Goal: Task Accomplishment & Management: Use online tool/utility

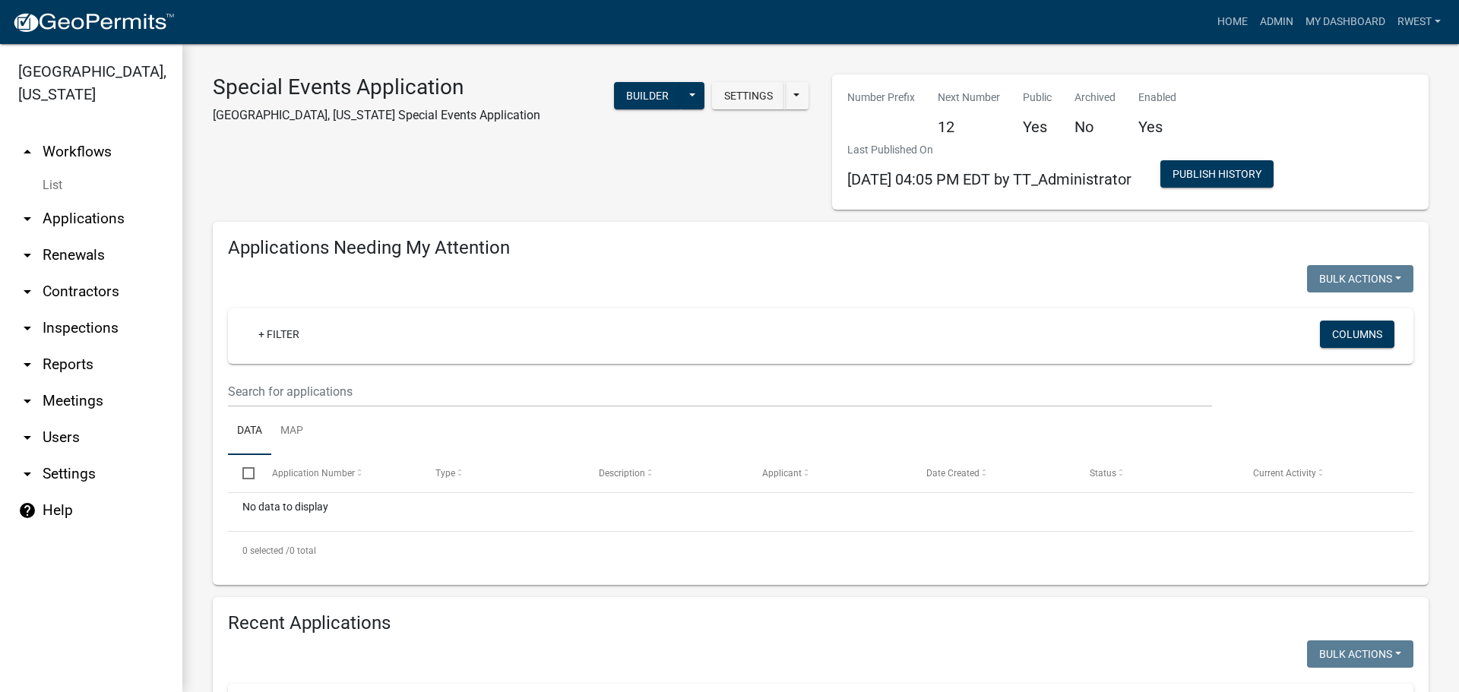
scroll to position [527, 0]
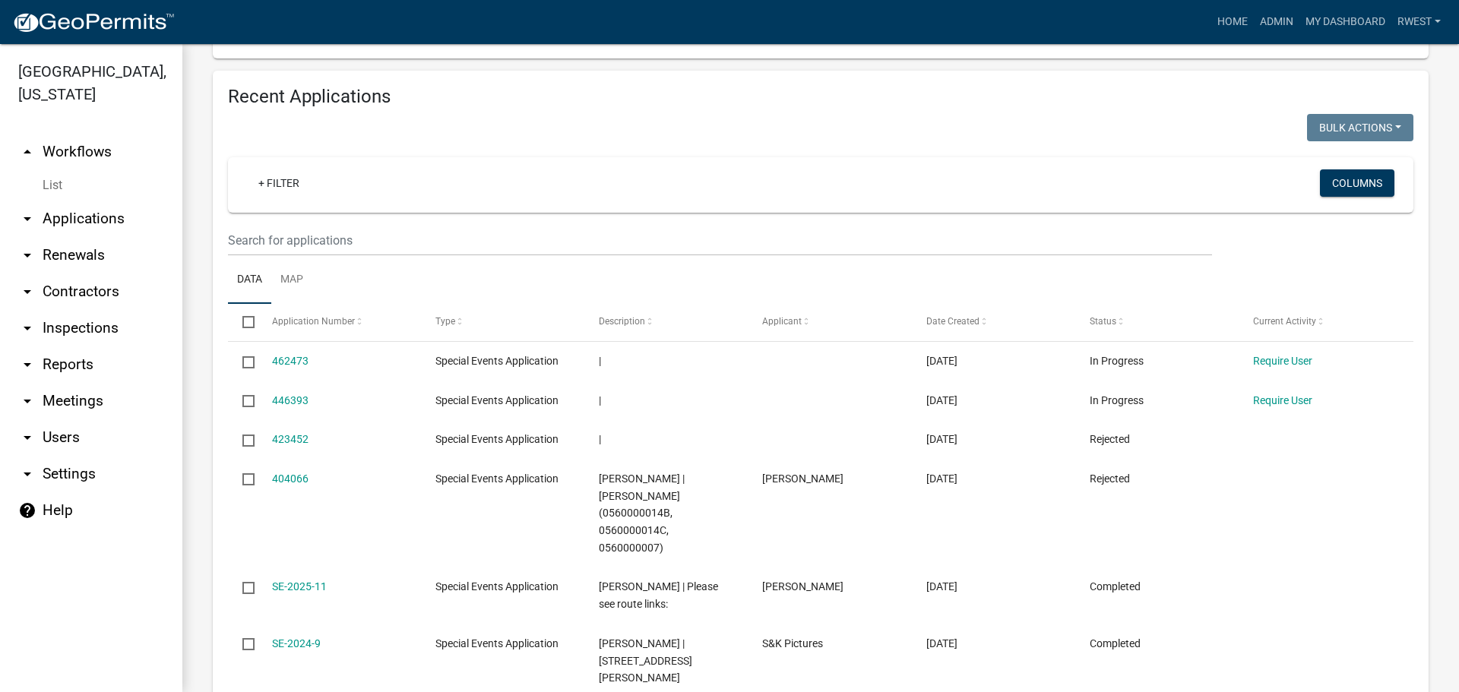
click at [74, 201] on link "arrow_drop_down Applications" at bounding box center [91, 219] width 182 height 36
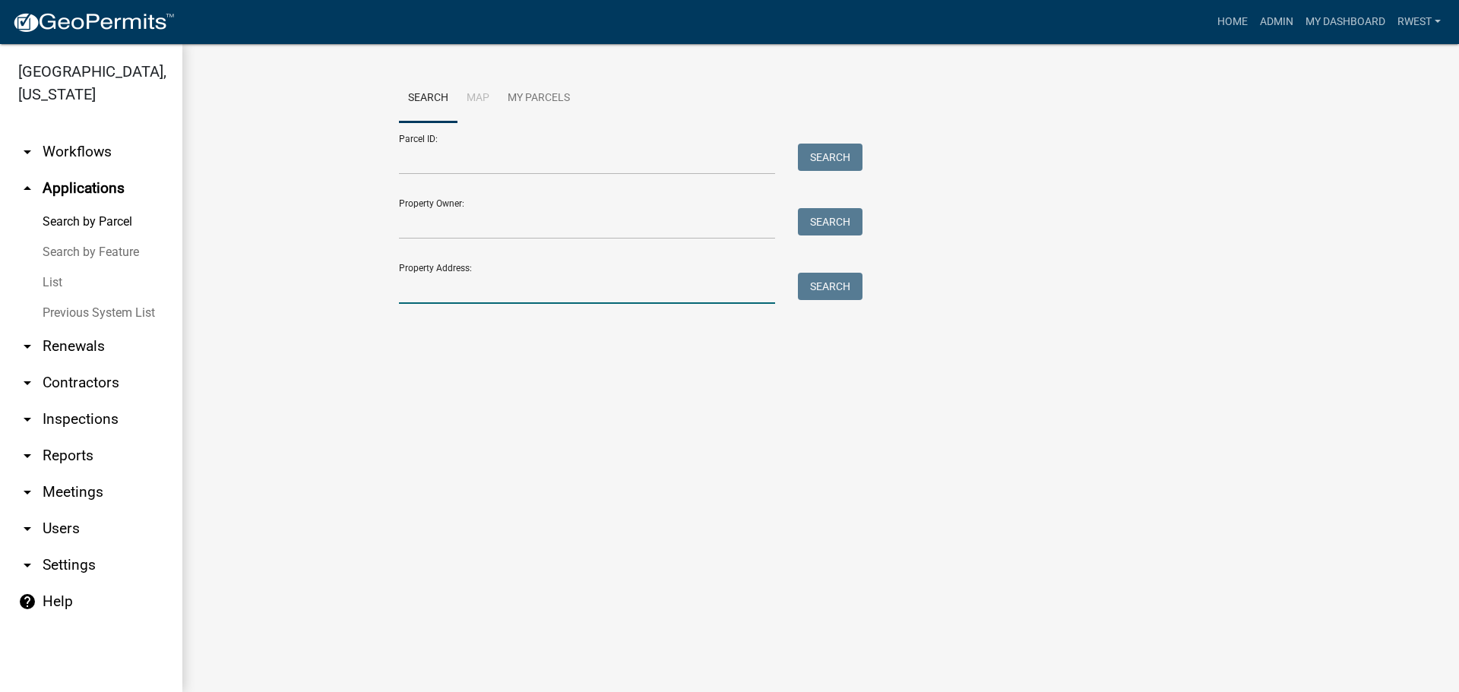
click at [460, 287] on input "Property Address:" at bounding box center [587, 288] width 376 height 31
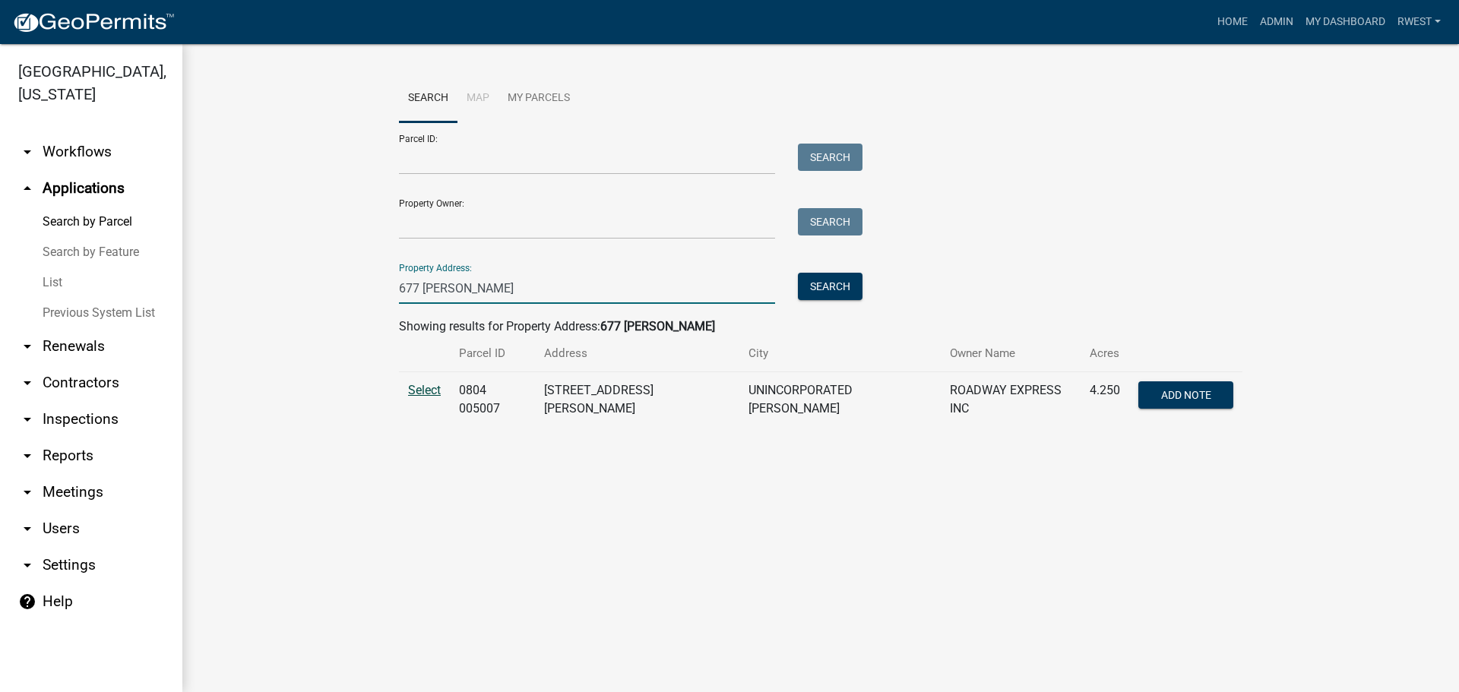
type input "677 [PERSON_NAME]"
click at [434, 393] on span "Select" at bounding box center [424, 390] width 33 height 14
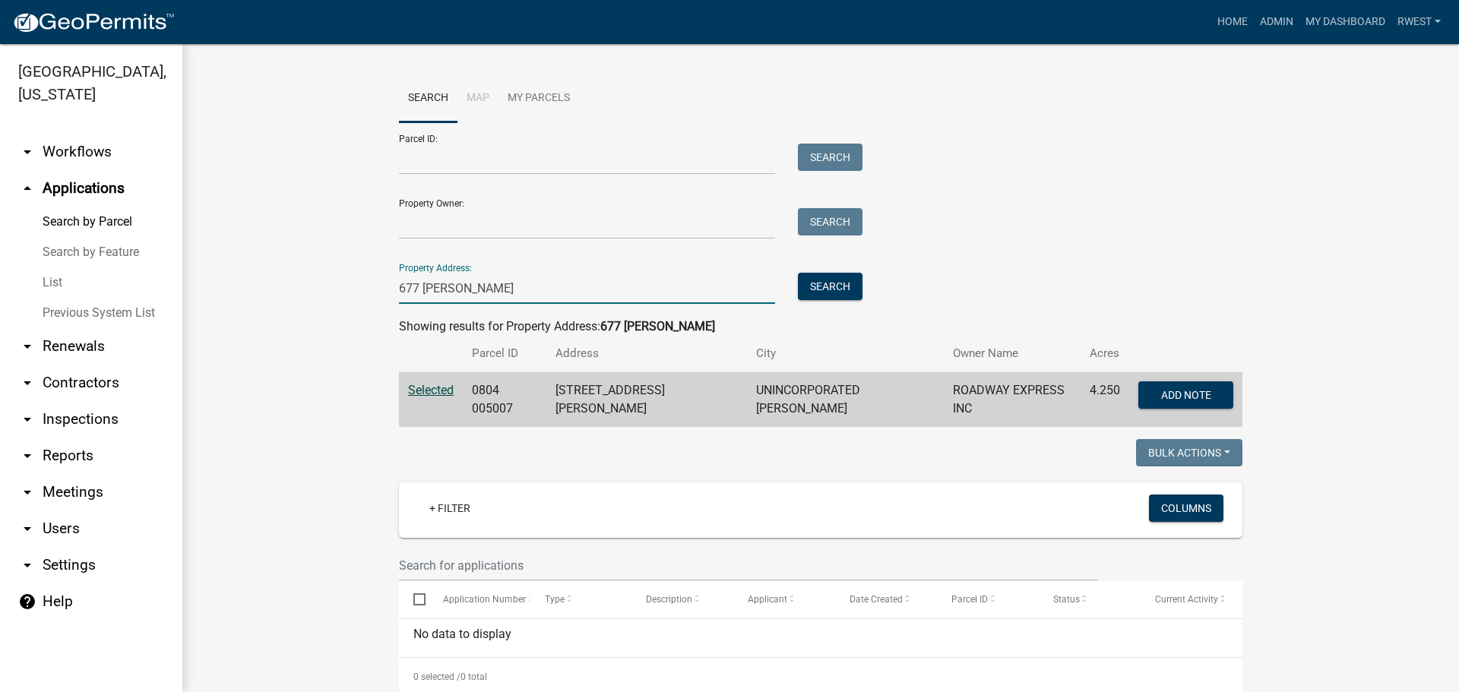
drag, startPoint x: 475, startPoint y: 290, endPoint x: 362, endPoint y: 280, distance: 113.6
click at [362, 280] on wm-workflow-application-search-view "Search Map My Parcels Parcel ID: Search Property Owner: Search Property Address…" at bounding box center [821, 524] width 1216 height 900
type input "367 glass bridge"
